Goal: Complete application form

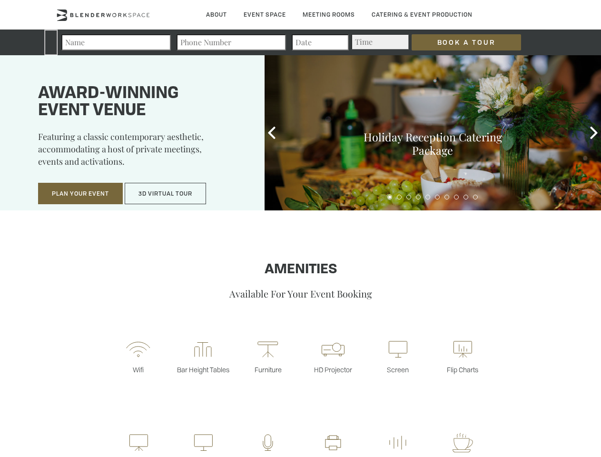
click at [459, 42] on input "Book a Tour" at bounding box center [465, 42] width 109 height 16
click at [80, 194] on button "Plan Your Event" at bounding box center [80, 194] width 85 height 22
click at [166, 194] on button "3D Virtual Tour" at bounding box center [165, 194] width 81 height 22
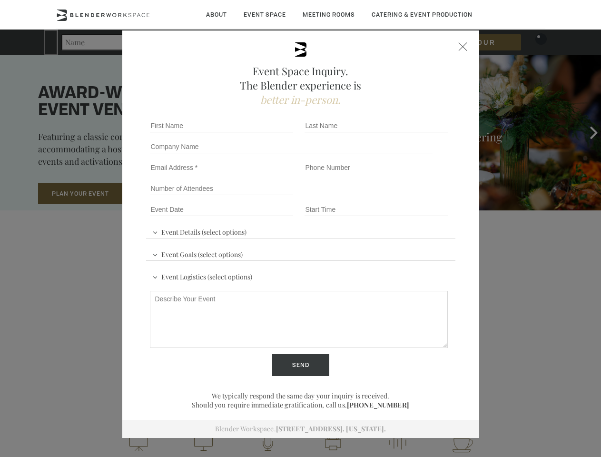
click at [272, 133] on div "First name *" at bounding box center [223, 125] width 155 height 21
click at [594, 133] on div "Event Space Inquiry. The Blender experience is better in-person. Event Details …" at bounding box center [300, 228] width 601 height 457
click at [390, 197] on fieldset "Number of Attendees Budget Range" at bounding box center [300, 188] width 309 height 21
click at [399, 197] on fieldset "Number of Attendees Budget Range" at bounding box center [300, 188] width 309 height 21
click at [409, 197] on fieldset "Number of Attendees Budget Range" at bounding box center [300, 188] width 309 height 21
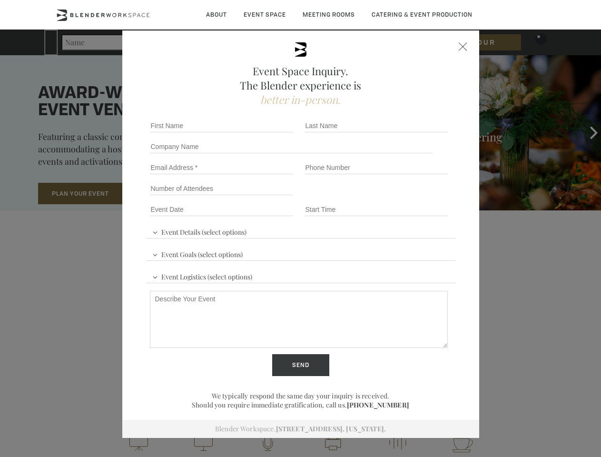
click at [418, 197] on fieldset "Number of Attendees Budget Range" at bounding box center [300, 188] width 309 height 21
click at [428, 197] on fieldset "Number of Attendees Budget Range" at bounding box center [300, 188] width 309 height 21
